Goal: Task Accomplishment & Management: Use online tool/utility

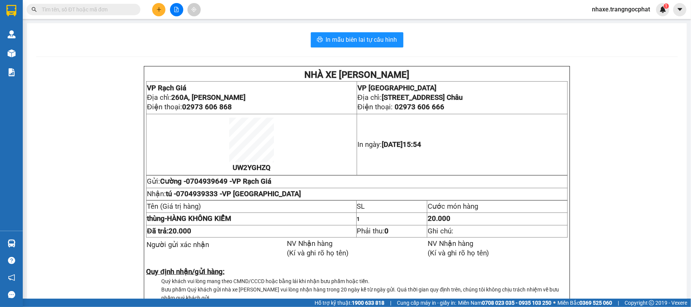
click at [608, 8] on span "nhaxe.trangngocphat" at bounding box center [621, 9] width 70 height 9
click at [603, 20] on span "Đăng xuất" at bounding box center [624, 23] width 54 height 8
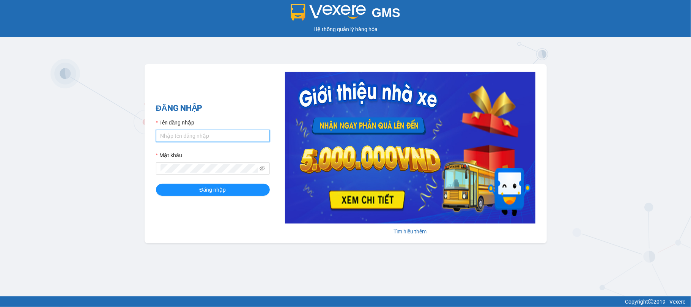
click at [194, 131] on input "Tên đăng nhập" at bounding box center [213, 136] width 114 height 12
type input "truongphucuong.vxr"
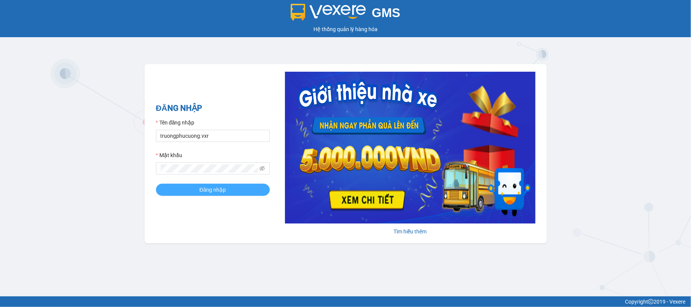
click at [203, 193] on span "Đăng nhập" at bounding box center [213, 190] width 27 height 8
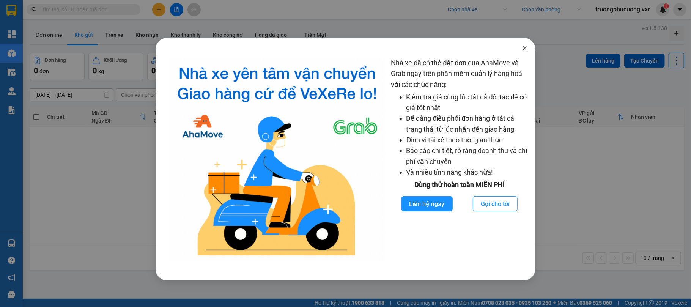
click at [527, 53] on span "Close" at bounding box center [524, 48] width 21 height 21
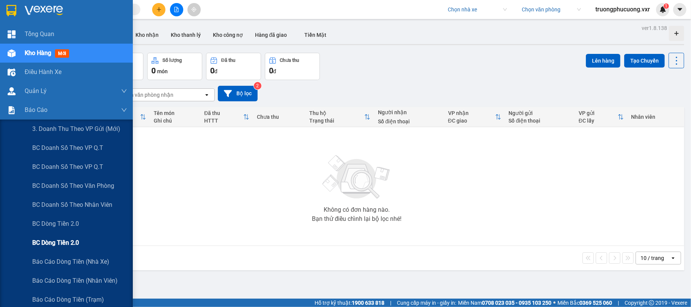
click at [13, 240] on div "BC Dòng tiền 2.0" at bounding box center [66, 242] width 133 height 19
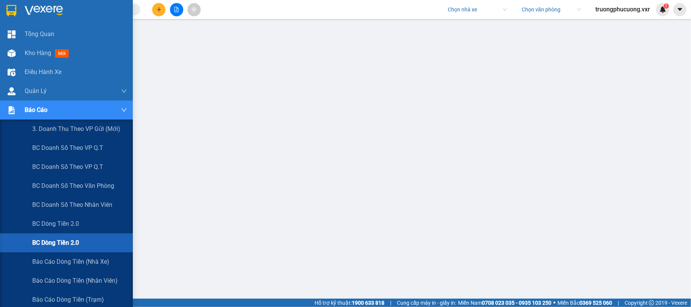
click at [20, 112] on div "Báo cáo" at bounding box center [66, 110] width 133 height 19
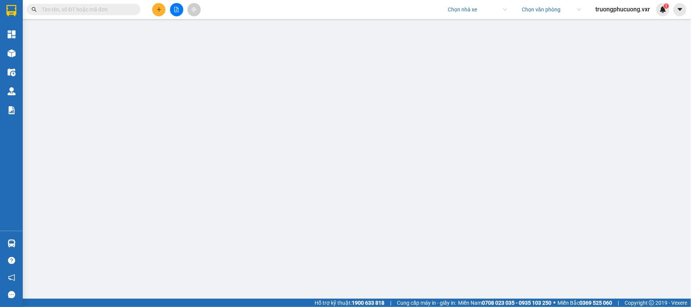
click at [615, 9] on span "truongphucuong.vxr" at bounding box center [622, 9] width 67 height 9
click at [606, 22] on span "Đăng xuất" at bounding box center [625, 23] width 52 height 8
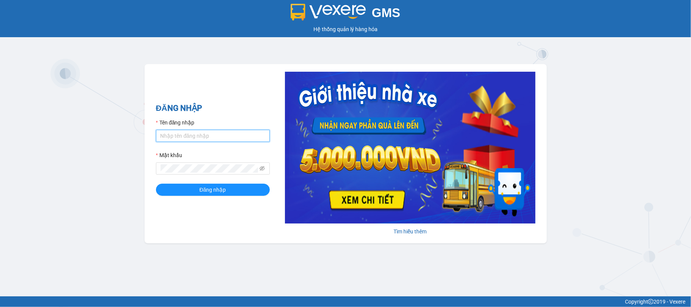
click at [164, 134] on input "Tên đăng nhập" at bounding box center [213, 136] width 114 height 12
type input "ken.dinhnhan"
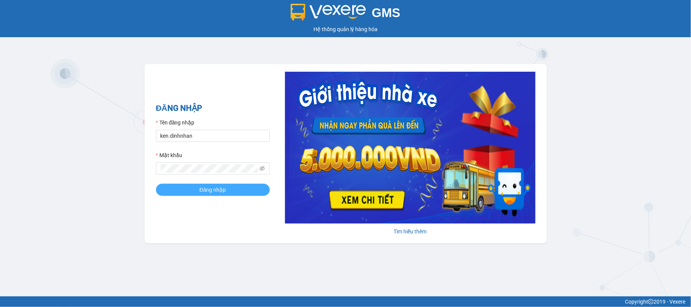
click at [199, 187] on button "Đăng nhập" at bounding box center [213, 190] width 114 height 12
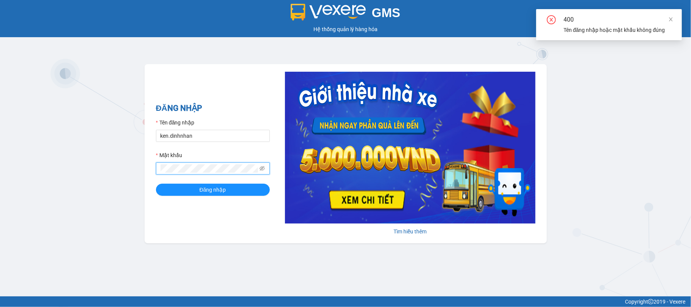
click at [255, 176] on form "Tên đăng nhập [PERSON_NAME].dinhnhan Mật khẩu Đăng nhập" at bounding box center [213, 156] width 114 height 77
click at [263, 169] on icon "eye-invisible" at bounding box center [261, 168] width 5 height 5
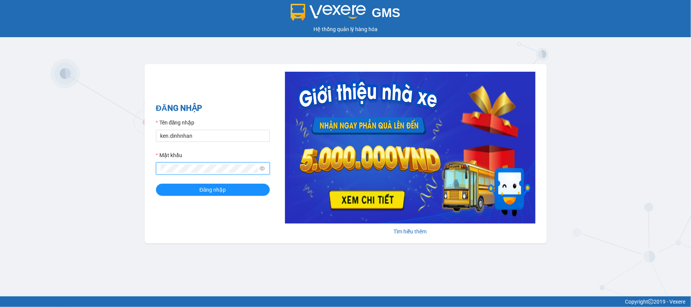
click at [156, 184] on button "Đăng nhập" at bounding box center [213, 190] width 114 height 12
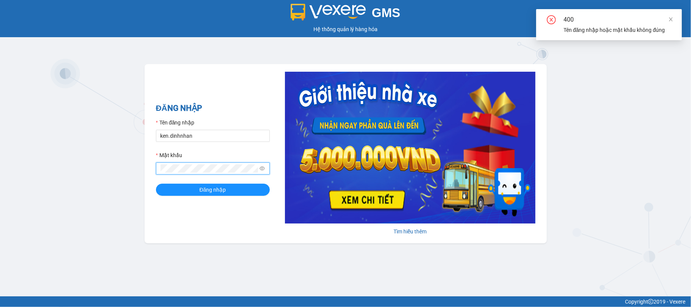
click at [156, 184] on button "Đăng nhập" at bounding box center [213, 190] width 114 height 12
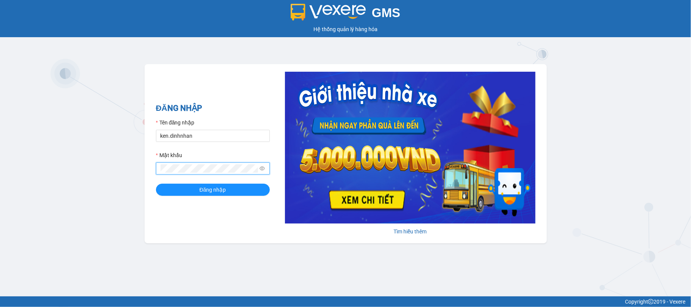
click at [156, 184] on button "Đăng nhập" at bounding box center [213, 190] width 114 height 12
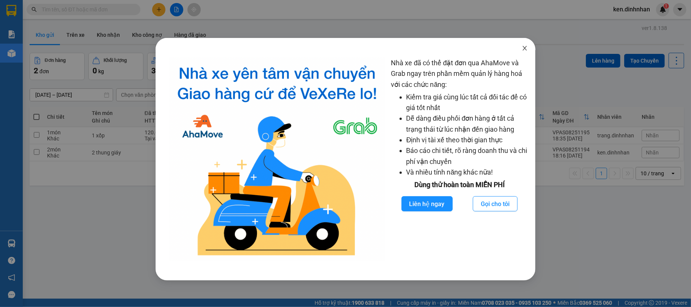
click at [525, 46] on icon "close" at bounding box center [525, 48] width 6 height 6
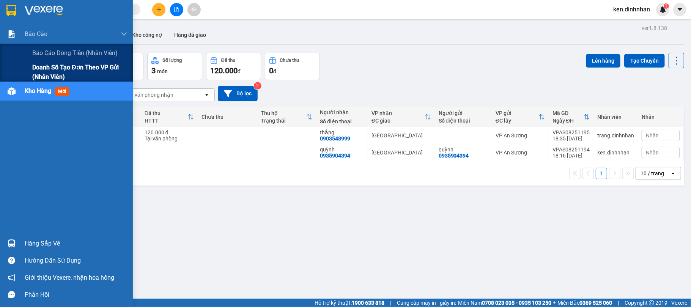
click at [60, 77] on span "Doanh số tạo đơn theo VP gửi (nhân viên)" at bounding box center [79, 72] width 95 height 19
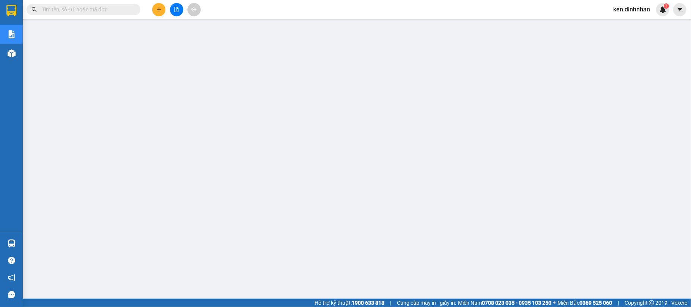
click at [623, 8] on span "ken.dinhnhan" at bounding box center [631, 9] width 49 height 9
click at [611, 21] on icon "login" at bounding box center [613, 23] width 5 height 5
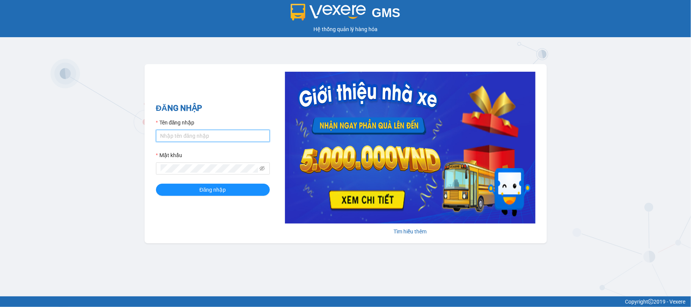
click at [193, 140] on input "Tên đăng nhập" at bounding box center [213, 136] width 114 height 12
type input "truongphucuong.vxr"
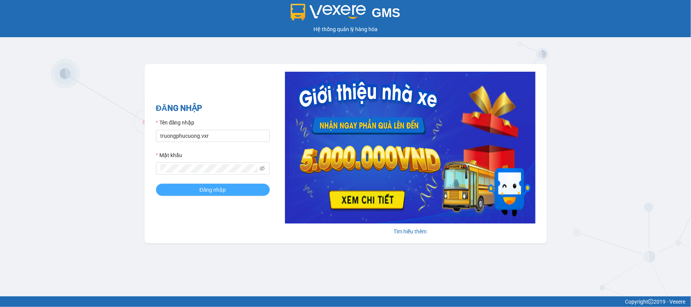
click at [200, 193] on span "Đăng nhập" at bounding box center [213, 190] width 27 height 8
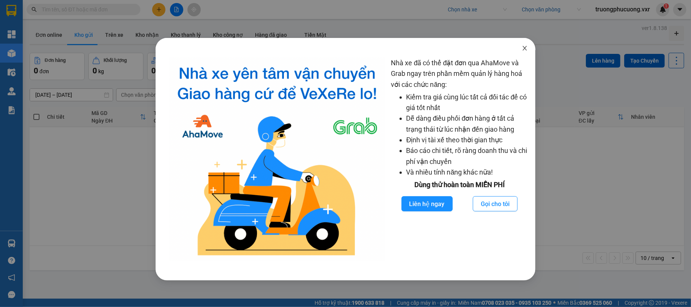
click at [525, 47] on icon "close" at bounding box center [525, 48] width 6 height 6
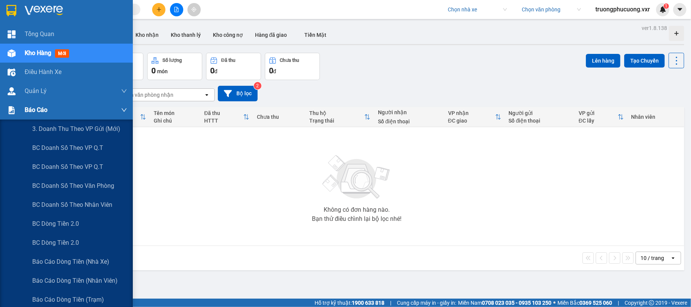
click at [15, 115] on div at bounding box center [11, 110] width 13 height 13
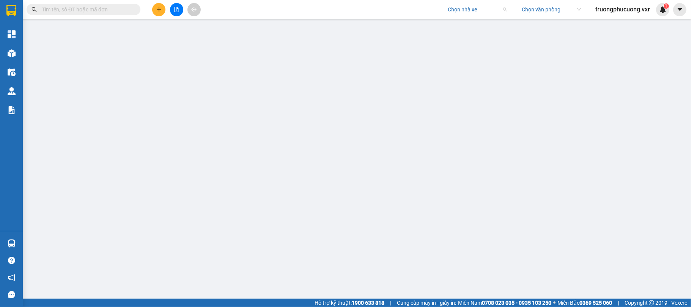
click at [450, 5] on input "search" at bounding box center [475, 9] width 54 height 11
type input "d"
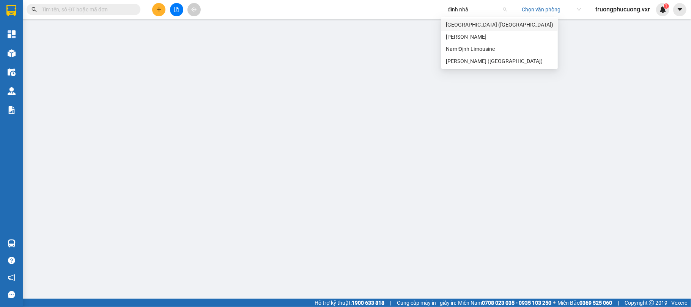
type input "đình nhân"
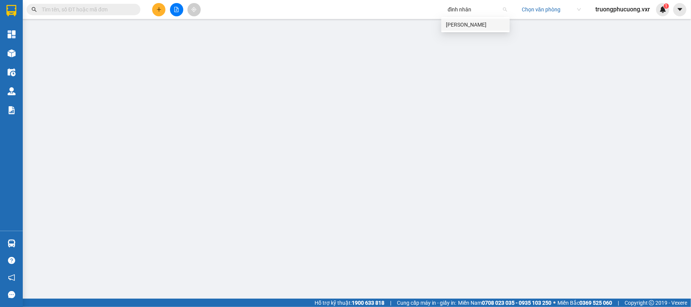
click at [463, 29] on div "Đình Nhân" at bounding box center [475, 25] width 68 height 12
click at [628, 9] on span "truongphucuong.vxr" at bounding box center [622, 9] width 67 height 9
click at [601, 24] on span "Đăng xuất" at bounding box center [625, 23] width 52 height 8
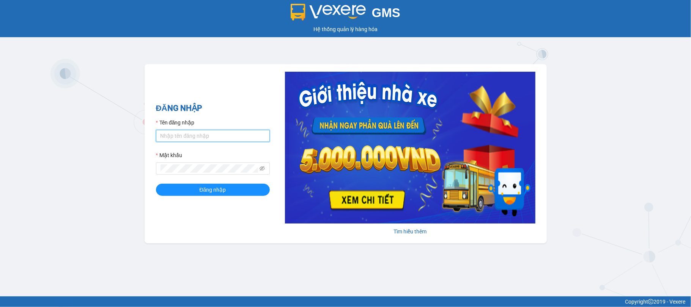
drag, startPoint x: 200, startPoint y: 135, endPoint x: 213, endPoint y: 138, distance: 12.9
click at [200, 135] on input "Tên đăng nhập" at bounding box center [213, 136] width 114 height 12
type input "ken.dinhnhan"
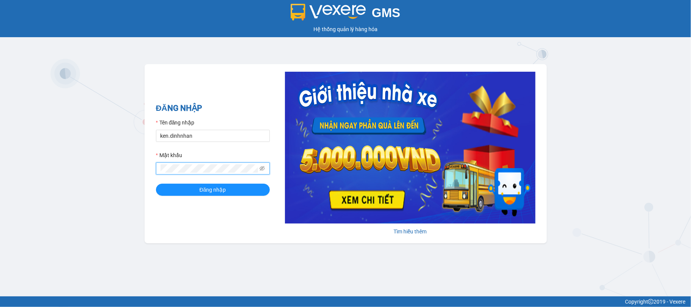
click at [156, 184] on button "Đăng nhập" at bounding box center [213, 190] width 114 height 12
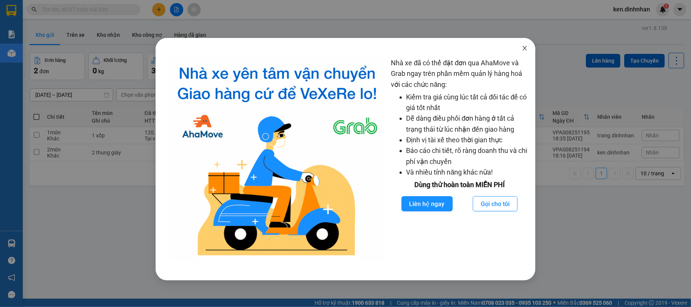
click at [530, 50] on span "Close" at bounding box center [524, 48] width 21 height 21
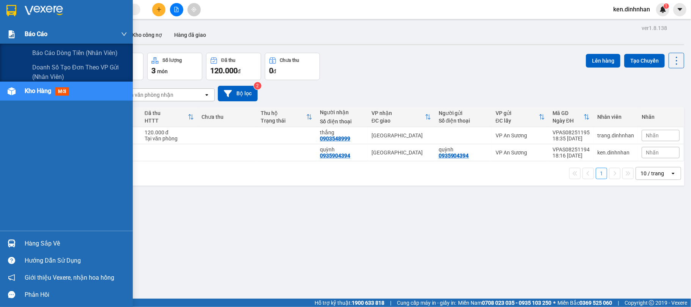
click at [13, 34] on img at bounding box center [12, 34] width 8 height 8
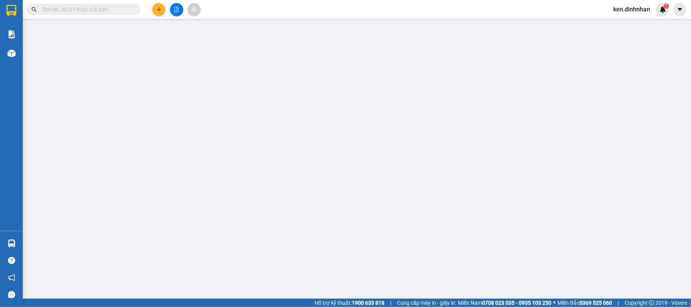
click at [100, 9] on input "text" at bounding box center [87, 9] width 90 height 8
paste input "0977989076"
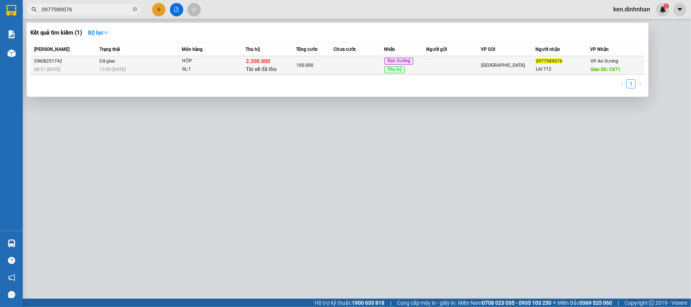
type input "0977989076"
click at [154, 66] on div "13:00 [DATE]" at bounding box center [140, 69] width 82 height 8
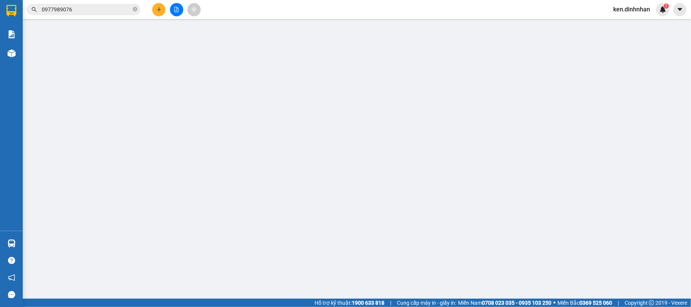
type input "0977989076"
type input "LAI 712"
type input "CX71"
type input "2.200.000"
type input "100.000"
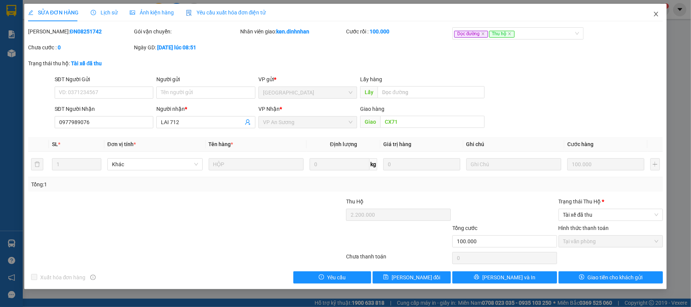
click at [653, 9] on span "Close" at bounding box center [655, 14] width 21 height 21
